Goal: Information Seeking & Learning: Compare options

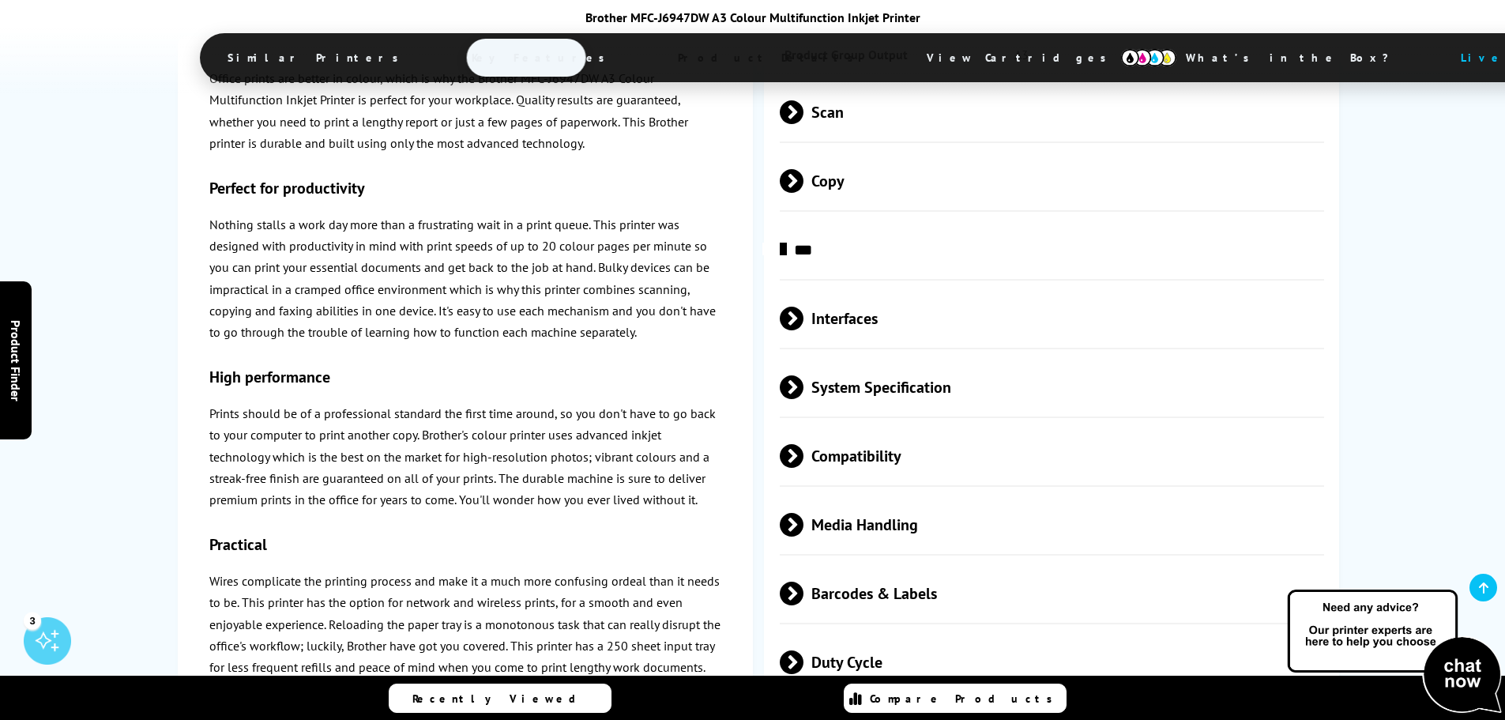
scroll to position [2766, 0]
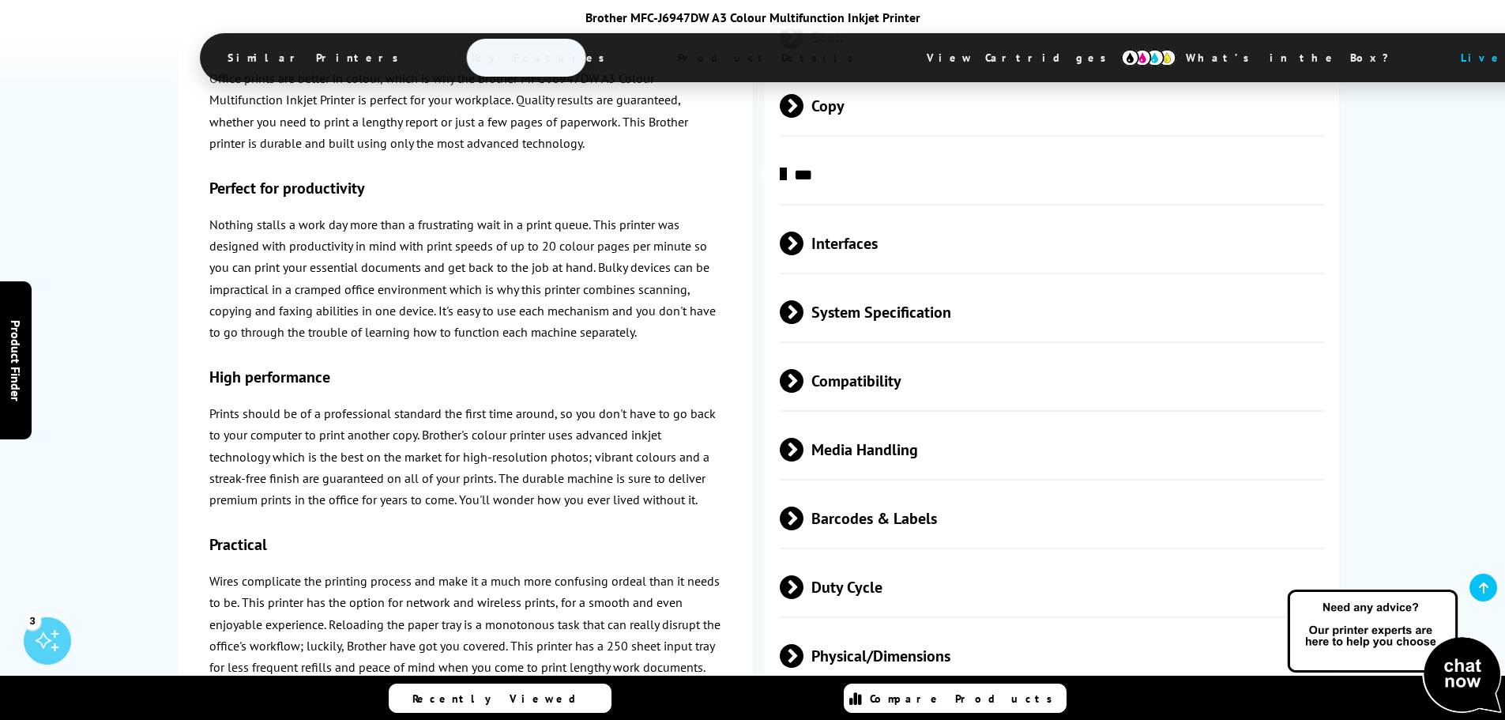
click at [985, 439] on span "Media Handling" at bounding box center [1052, 449] width 545 height 59
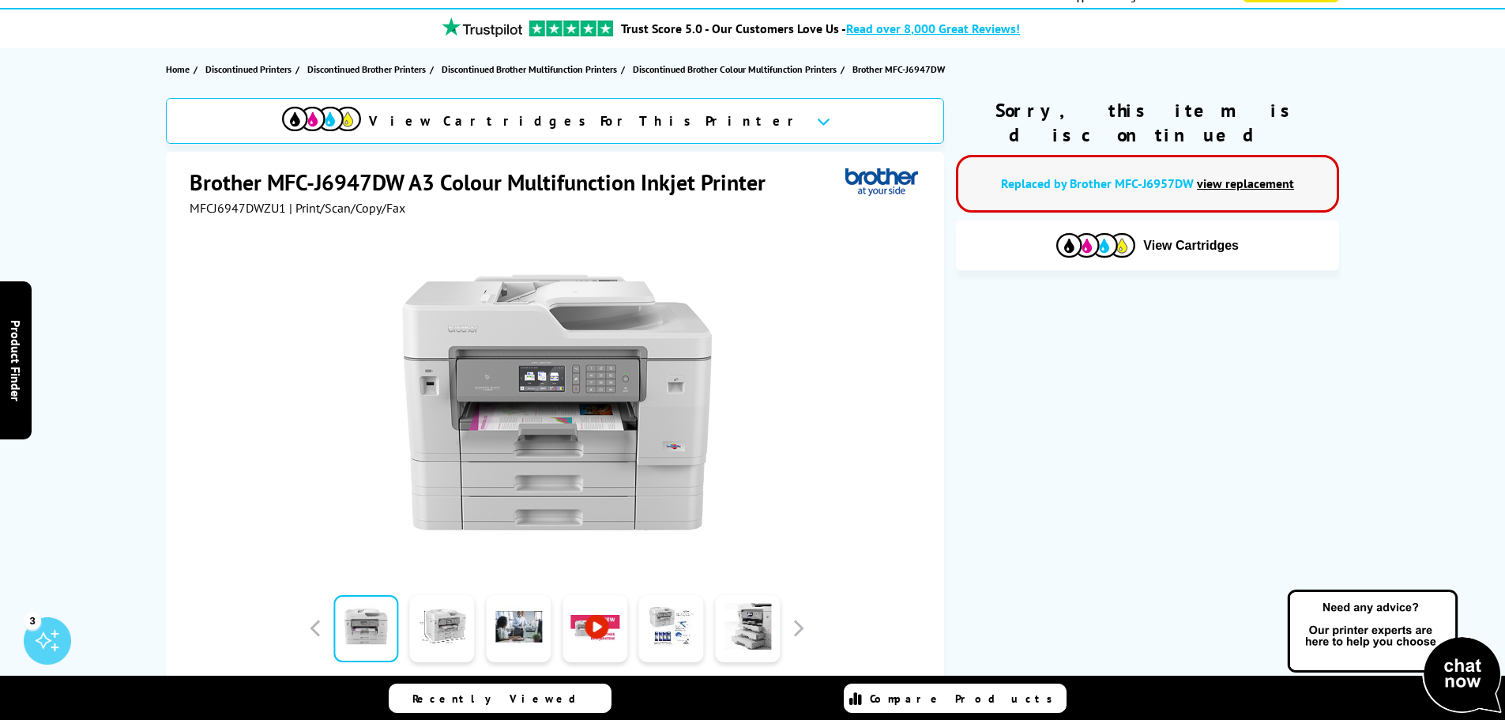
scroll to position [237, 0]
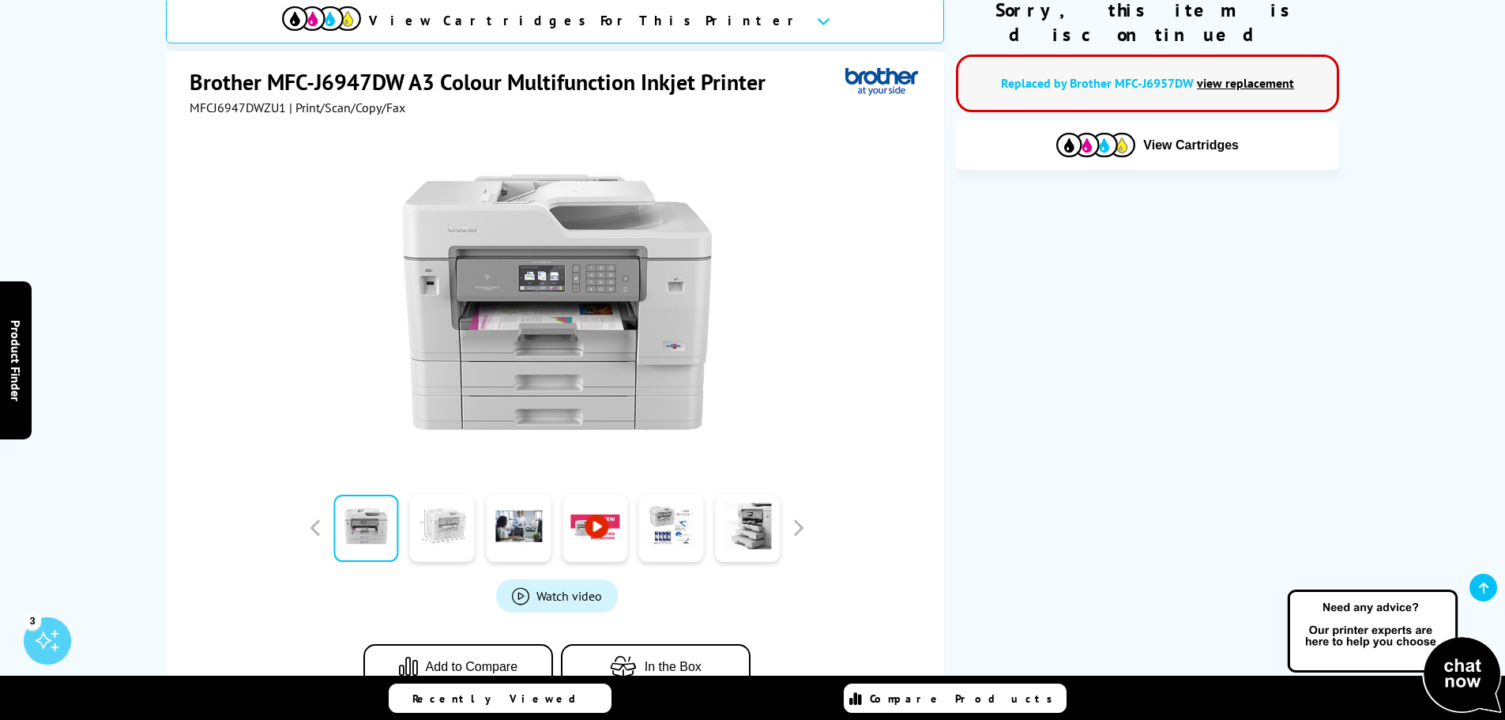
click at [439, 530] on link at bounding box center [442, 528] width 65 height 67
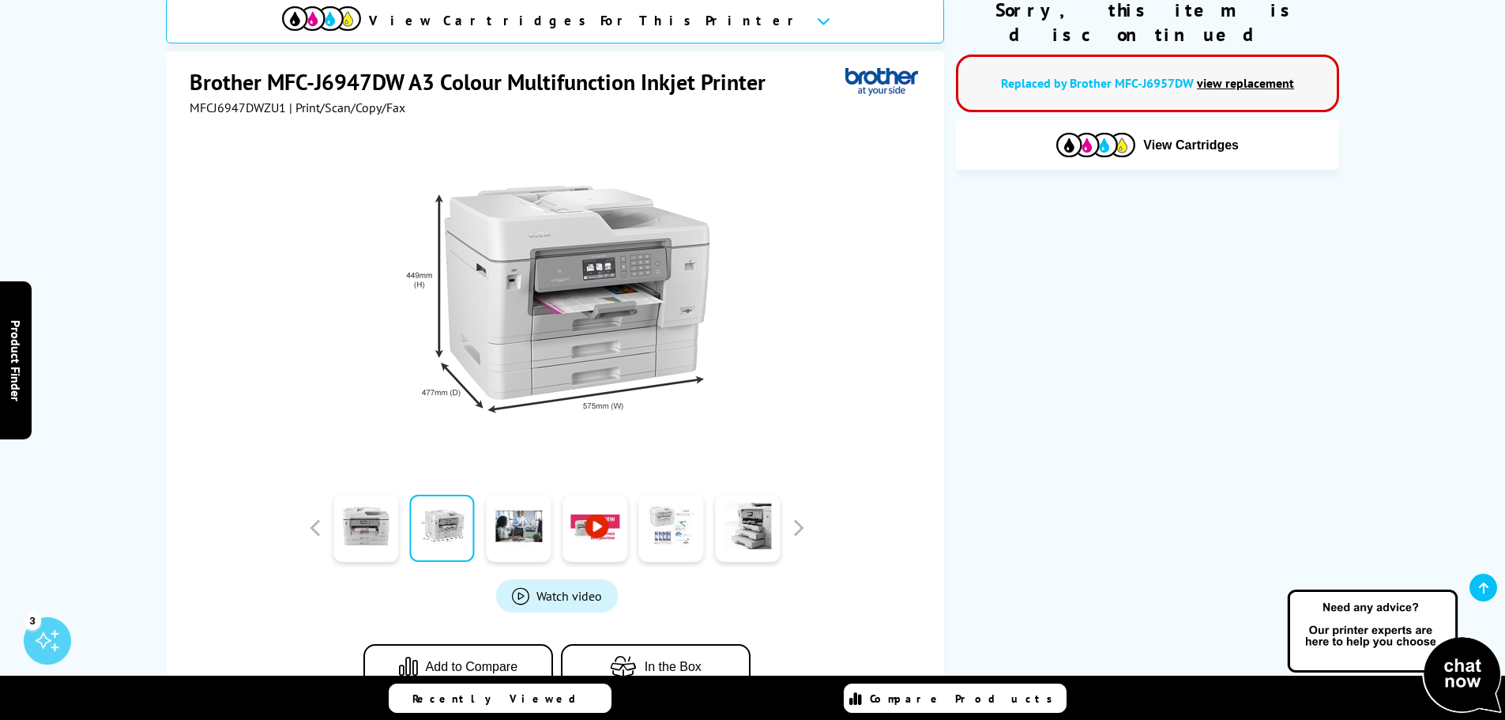
click at [658, 521] on link at bounding box center [671, 528] width 65 height 67
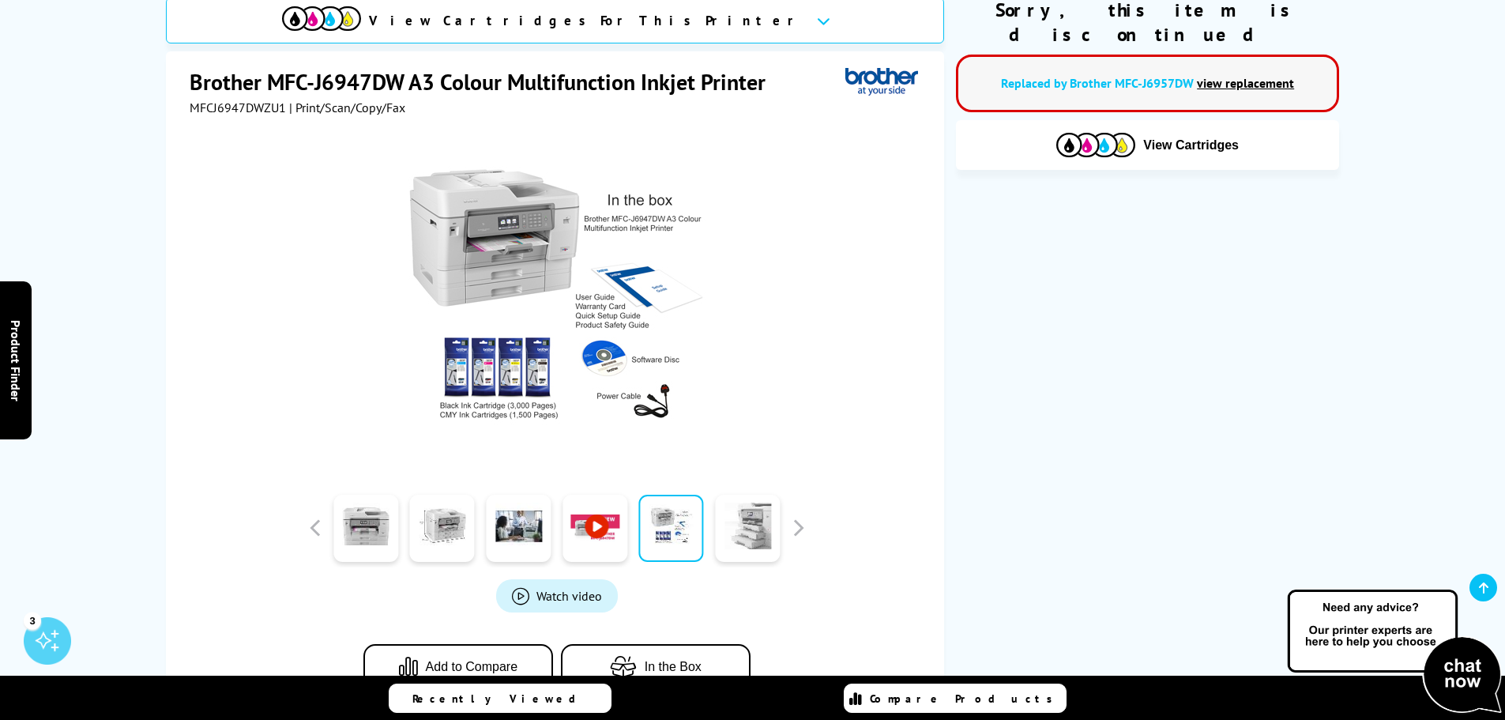
click at [727, 529] on link at bounding box center [747, 528] width 65 height 67
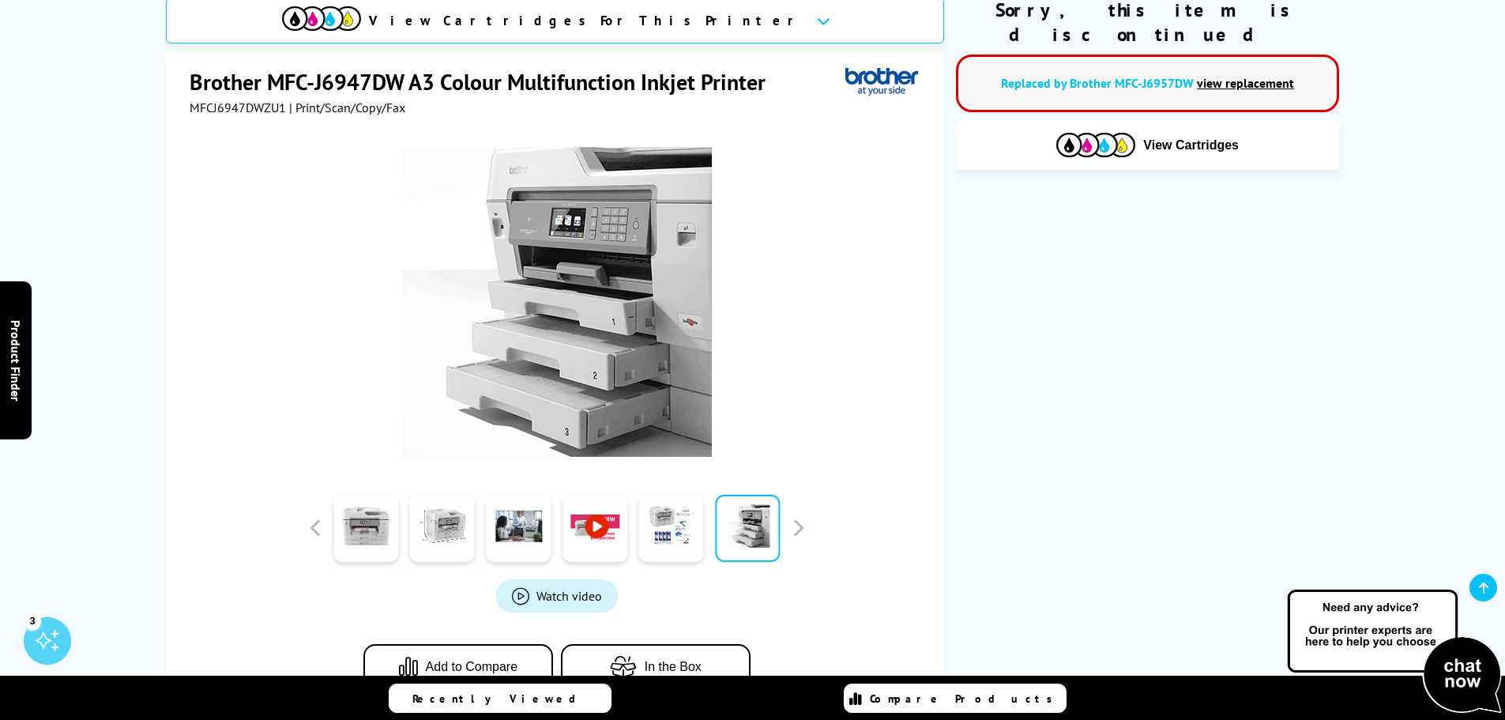
click at [1231, 75] on link "view replacement" at bounding box center [1245, 83] width 97 height 16
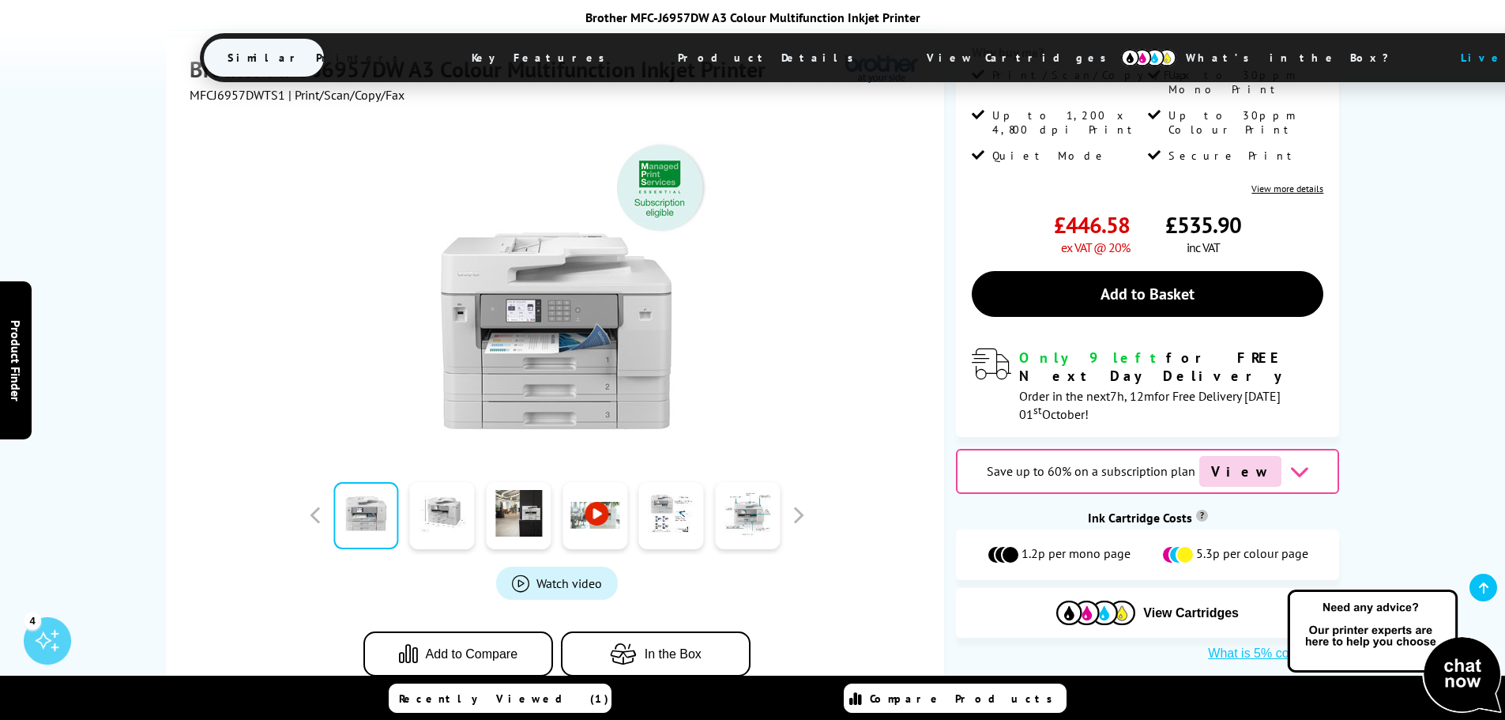
scroll to position [553, 0]
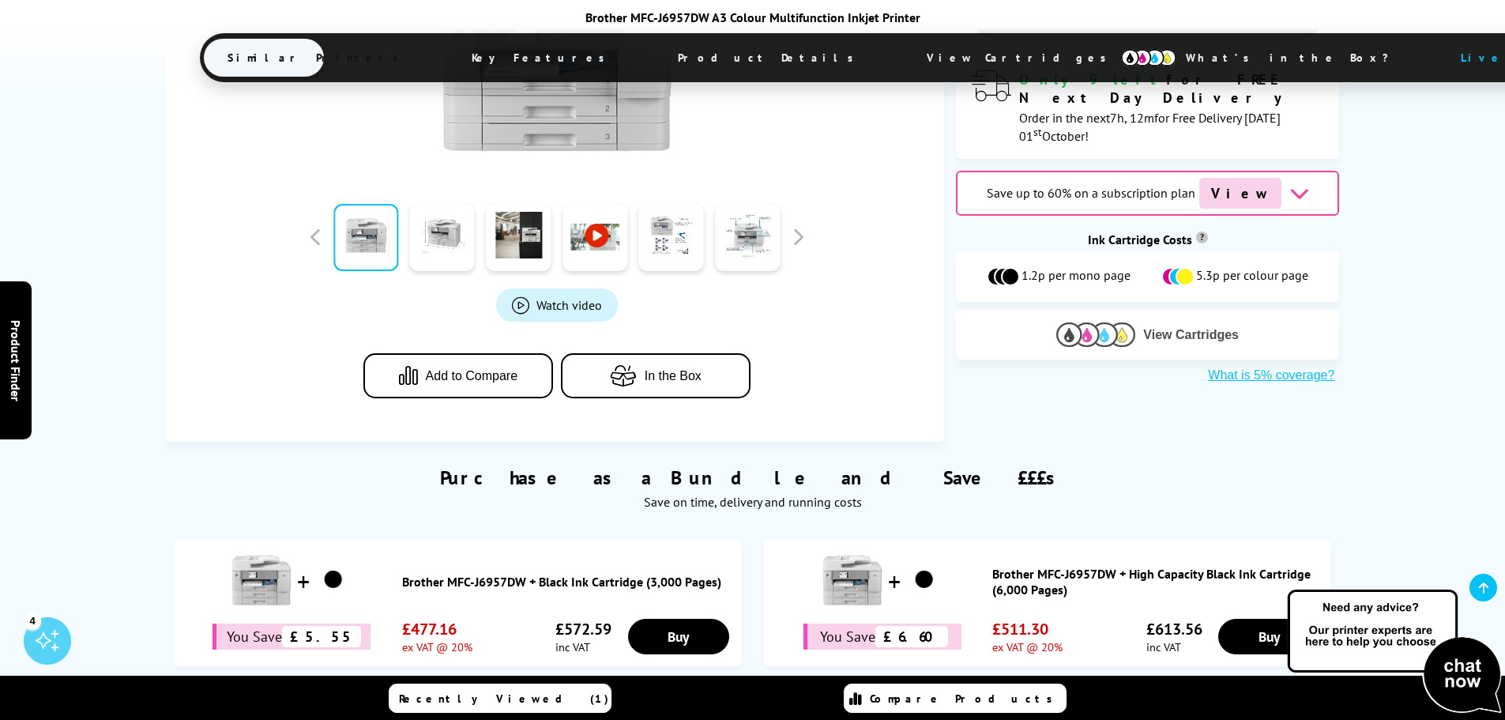
click at [1128, 322] on img at bounding box center [1096, 334] width 79 height 24
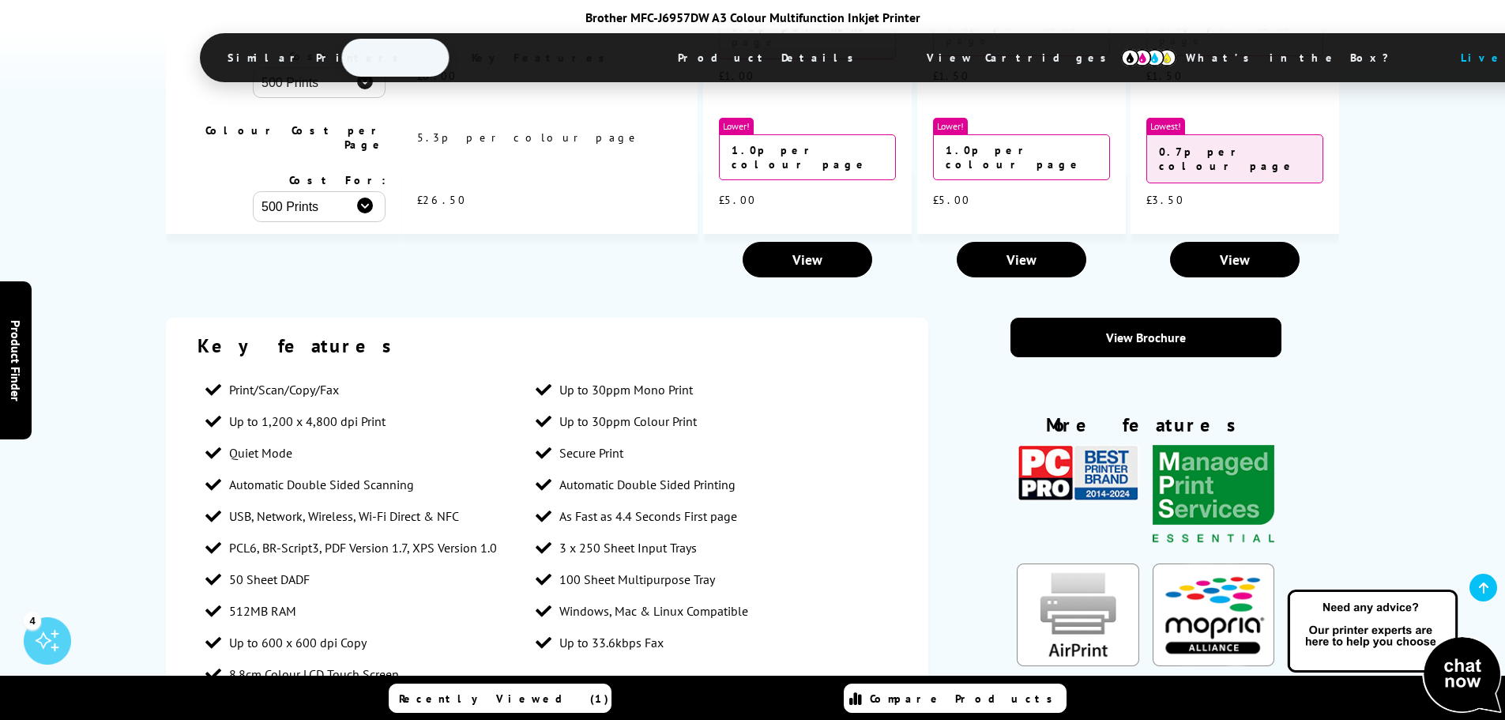
scroll to position [2608, 0]
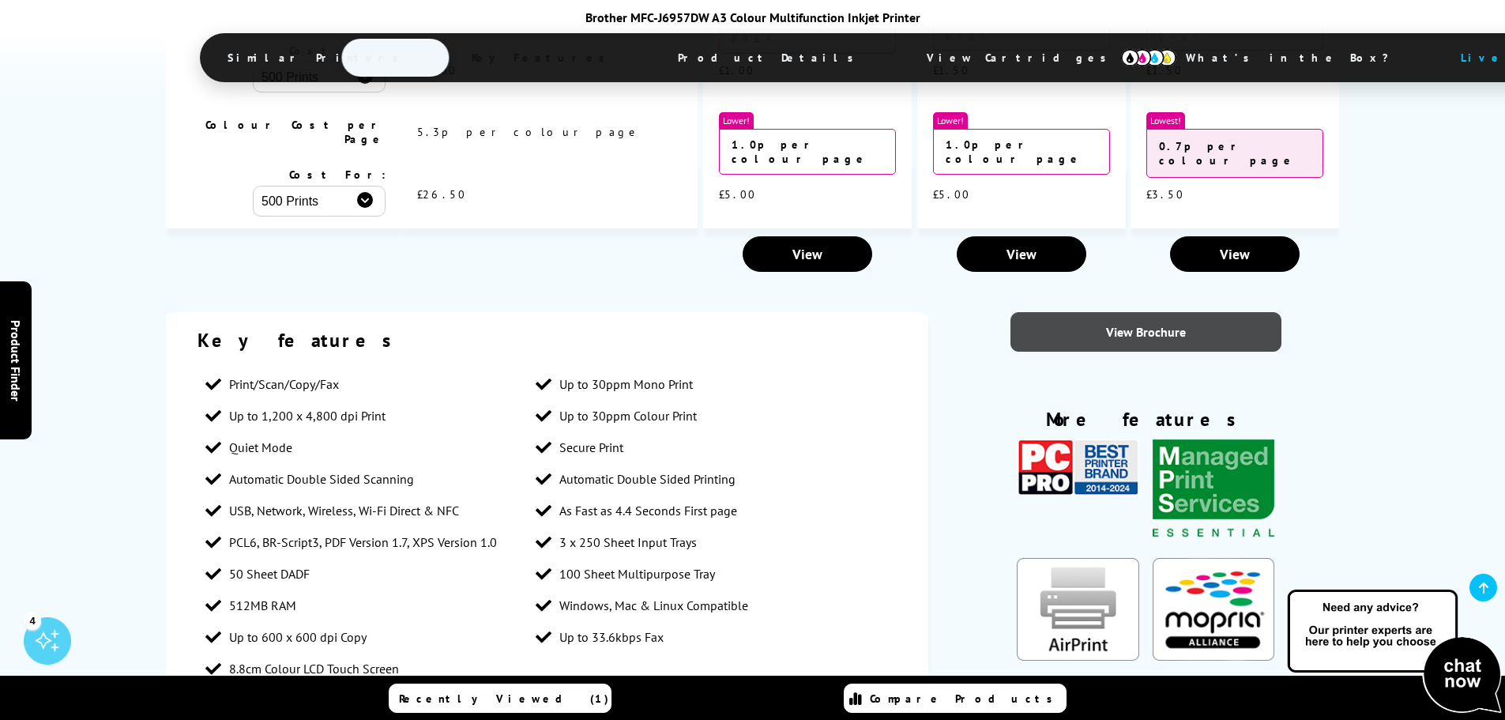
click at [1115, 312] on link "View Brochure" at bounding box center [1146, 332] width 271 height 40
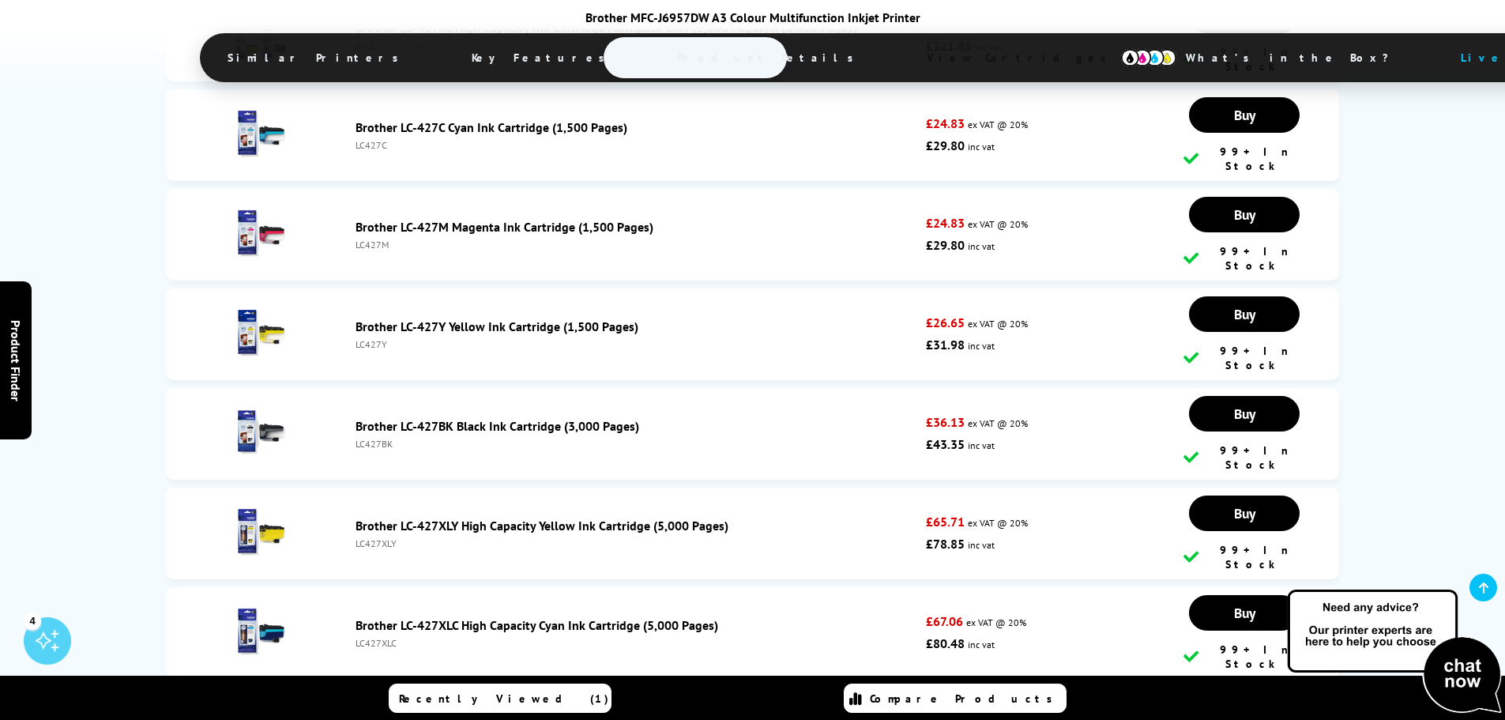
scroll to position [5848, 0]
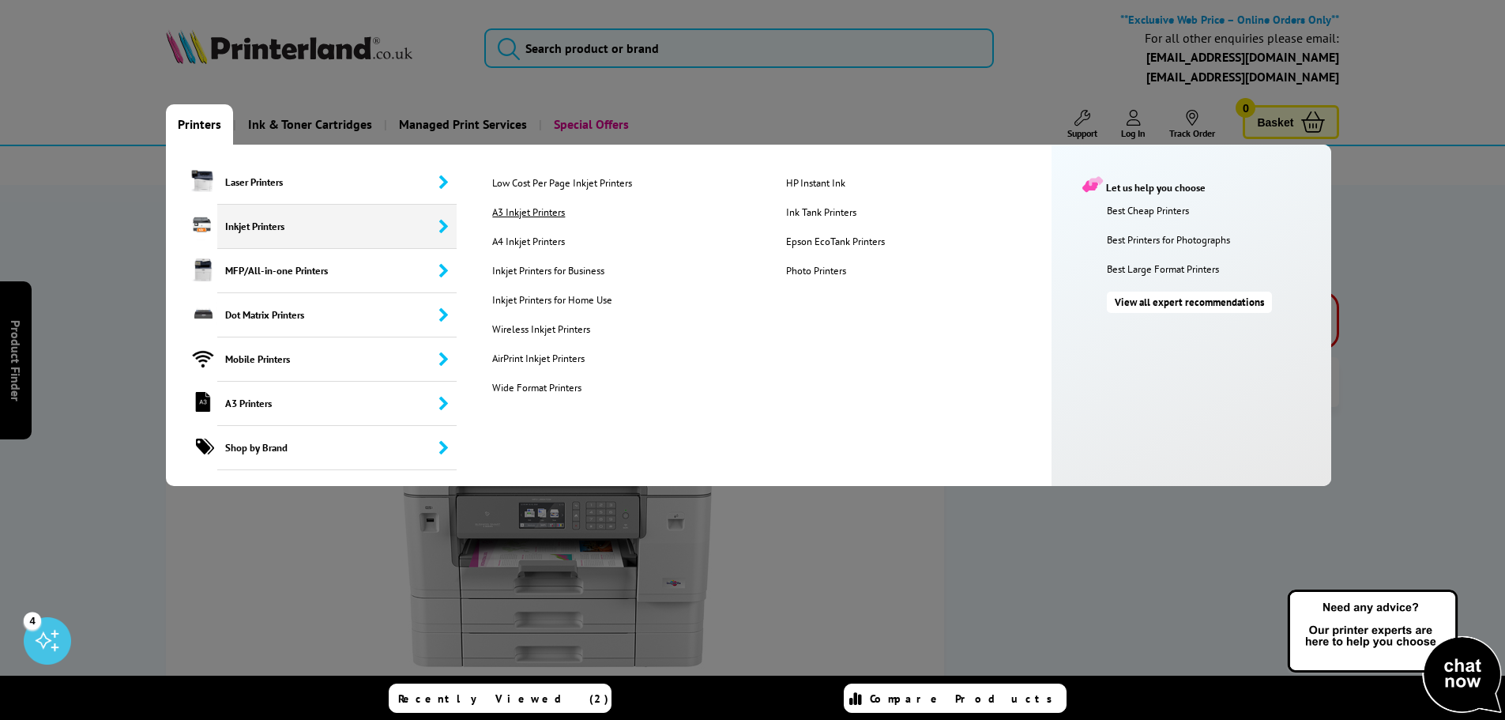
click at [537, 213] on link "A3 Inkjet Printers" at bounding box center [626, 211] width 292 height 13
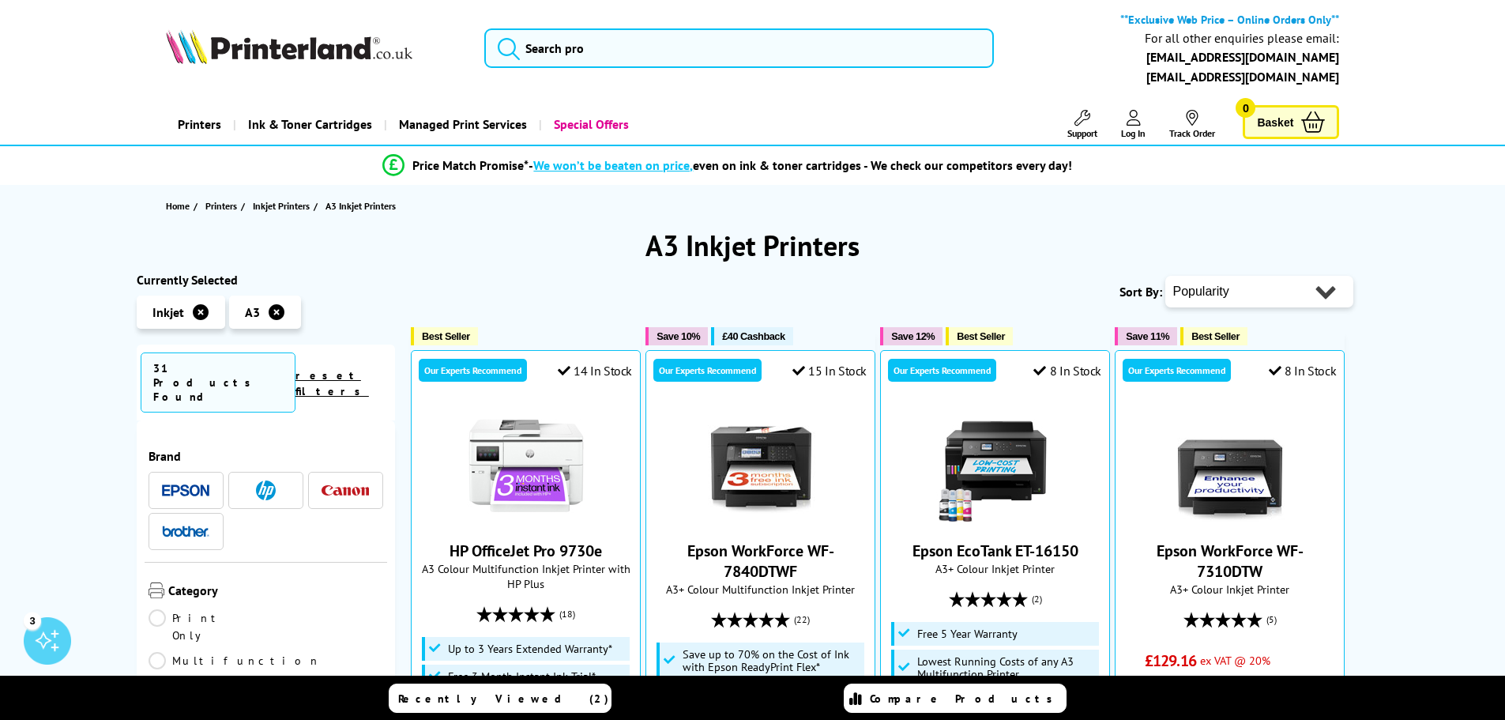
click at [195, 525] on img at bounding box center [185, 530] width 47 height 11
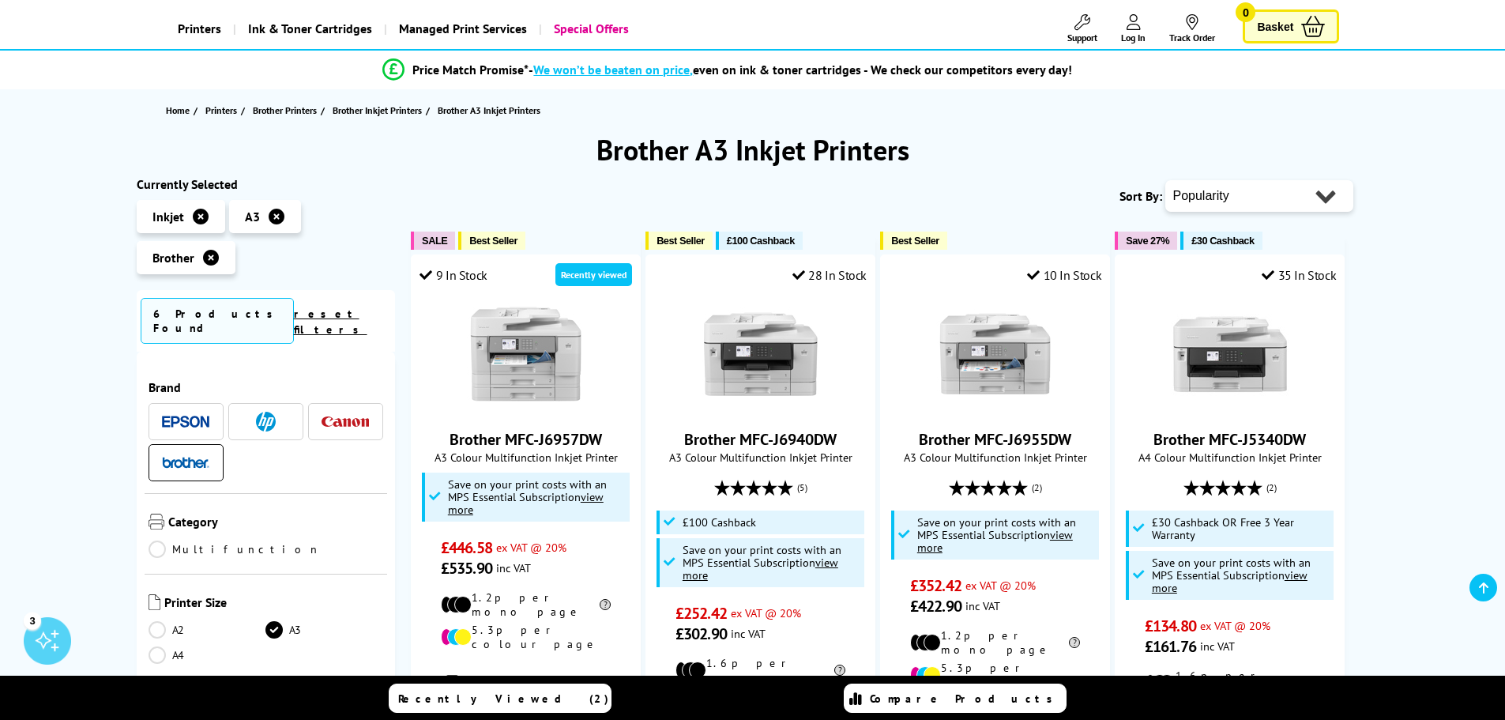
scroll to position [237, 0]
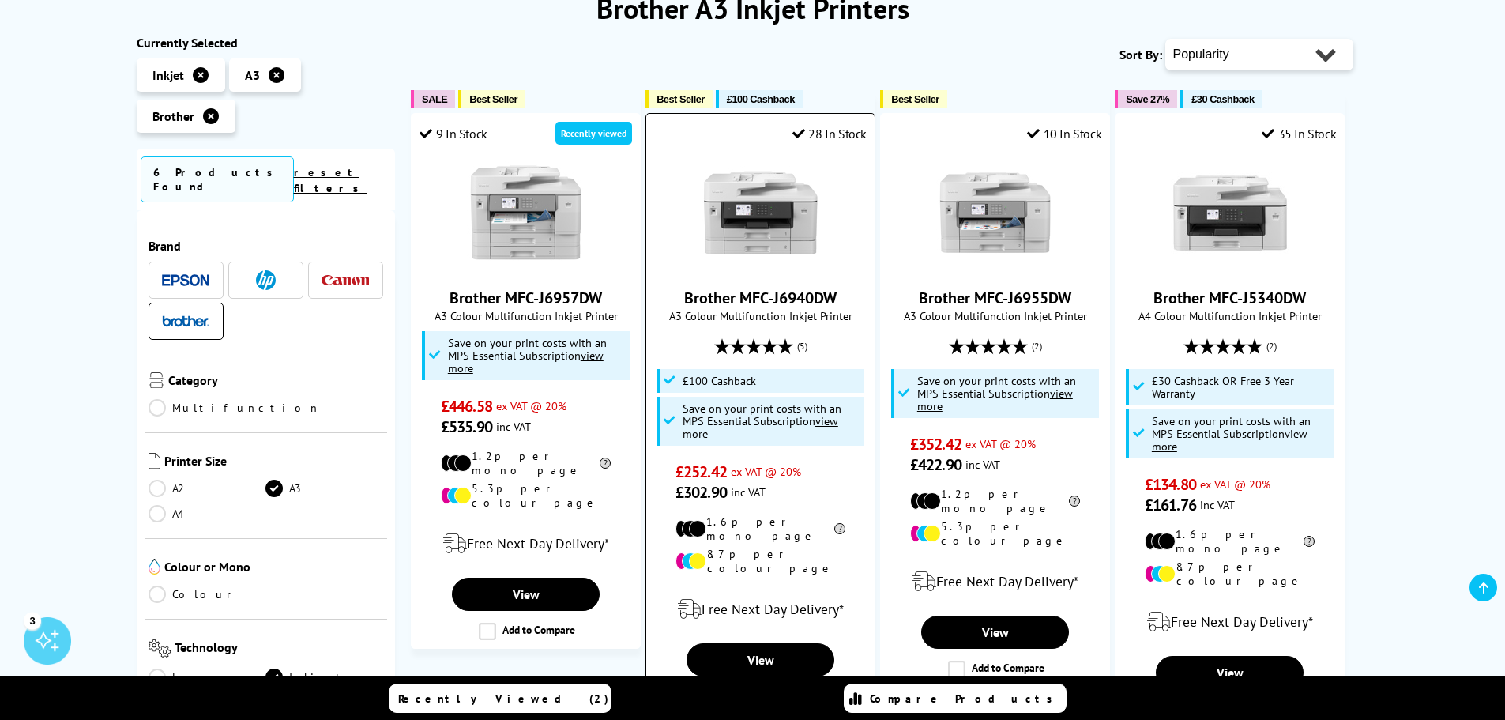
click at [750, 207] on img at bounding box center [761, 212] width 119 height 119
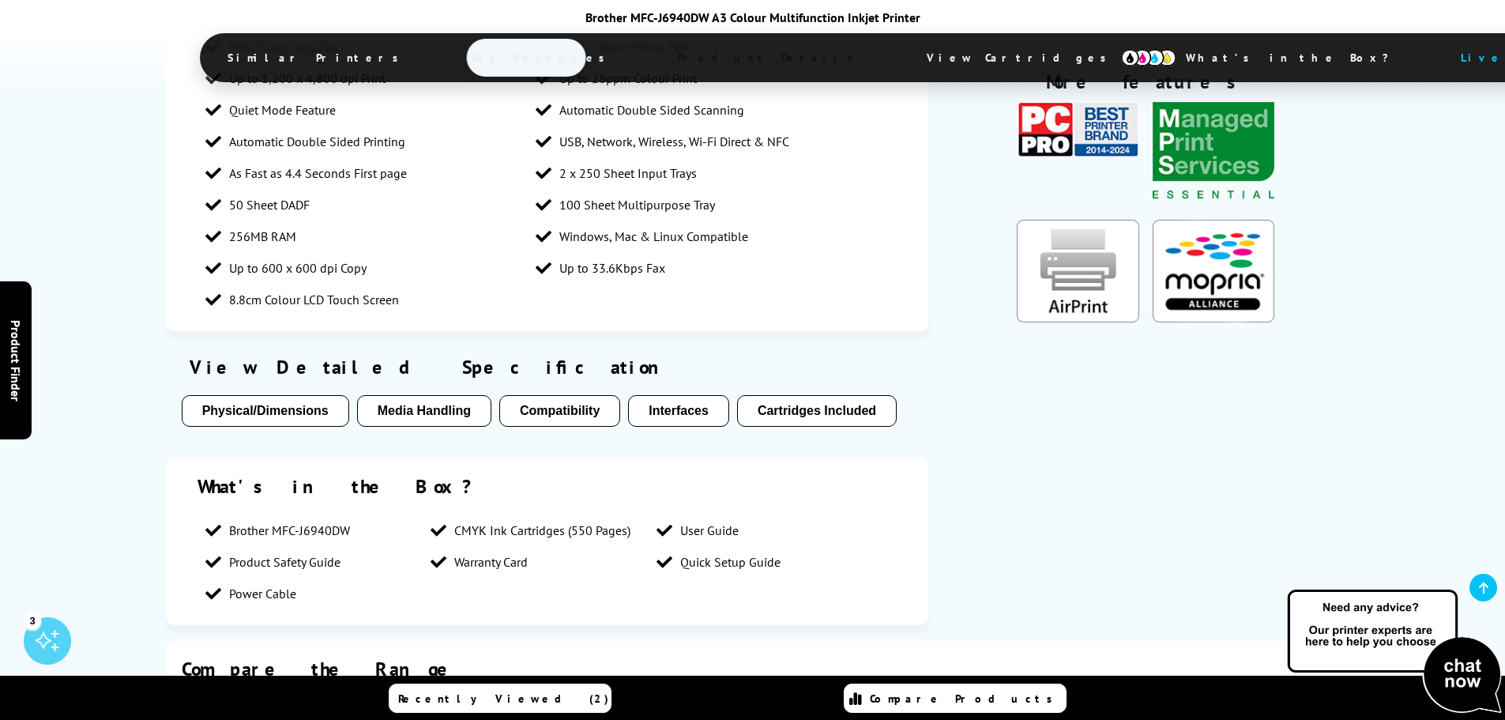
scroll to position [107, 0]
